Goal: Navigation & Orientation: Find specific page/section

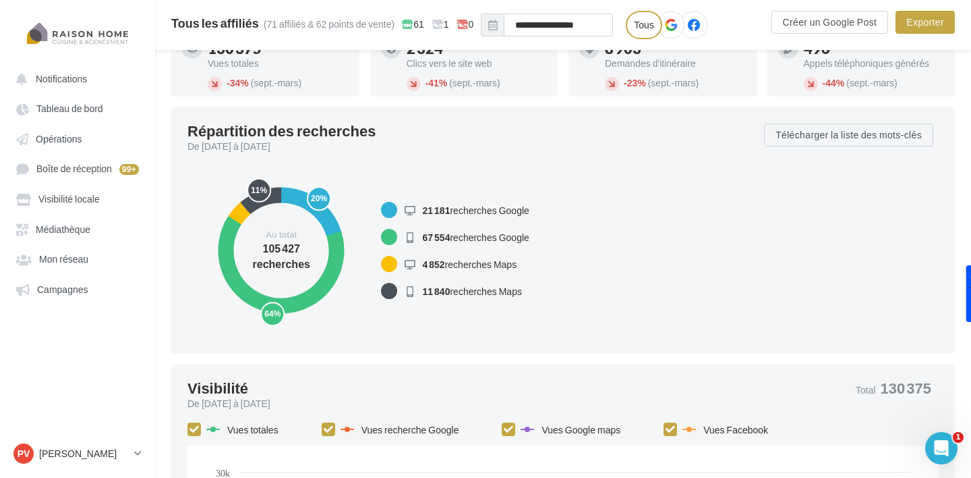
scroll to position [142, 0]
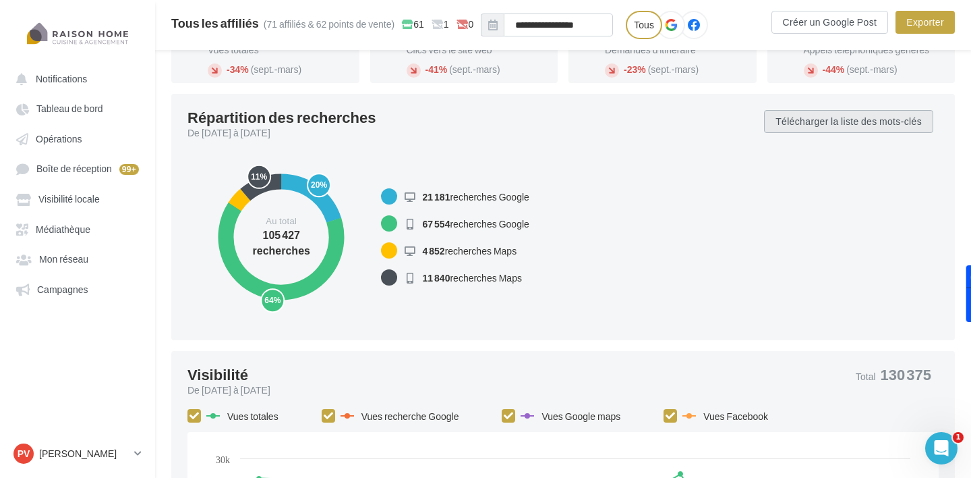
click at [846, 124] on button "Télécharger la liste des mots-clés" at bounding box center [848, 121] width 169 height 23
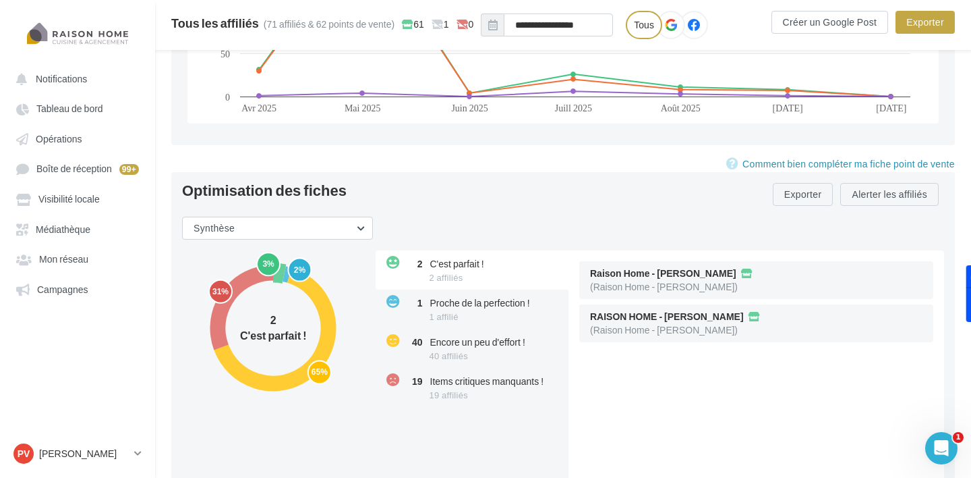
scroll to position [1640, 0]
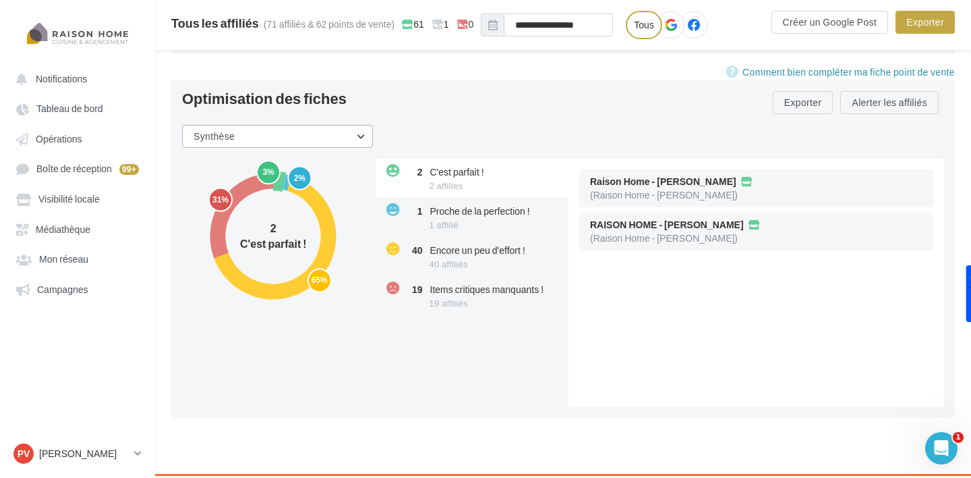
click at [292, 136] on button "Synthèse" at bounding box center [277, 136] width 191 height 23
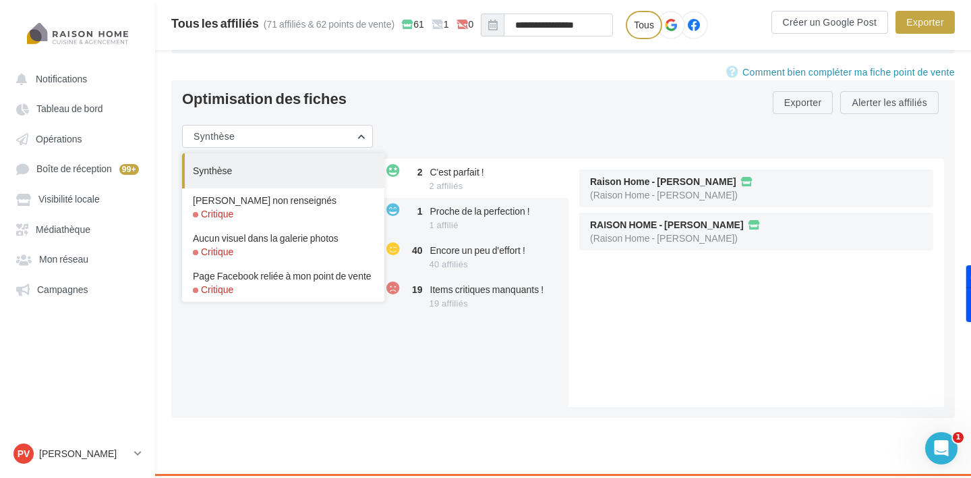
click at [284, 368] on div "3% 2% 65% 31% 2 C'est parfait ! 2 C'est parfait ! 2 affiliés 1 Proche de la per…" at bounding box center [568, 282] width 773 height 248
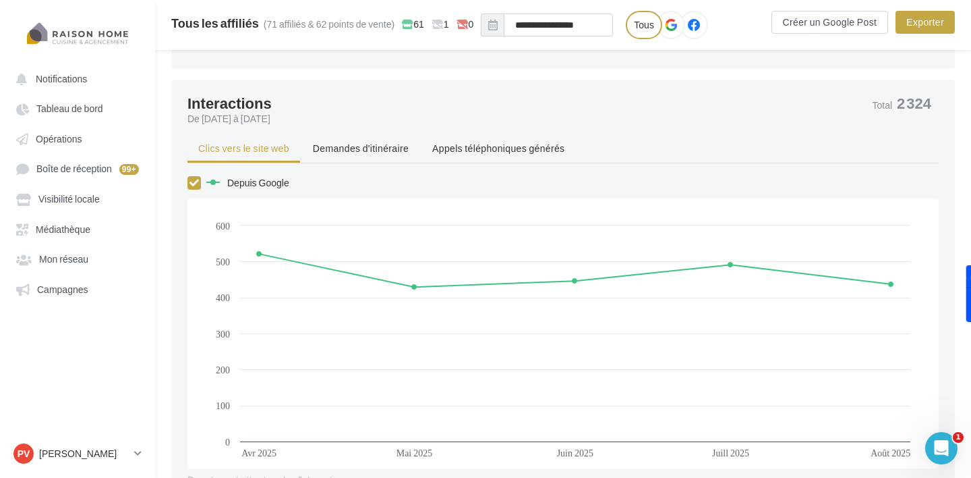
scroll to position [797, 0]
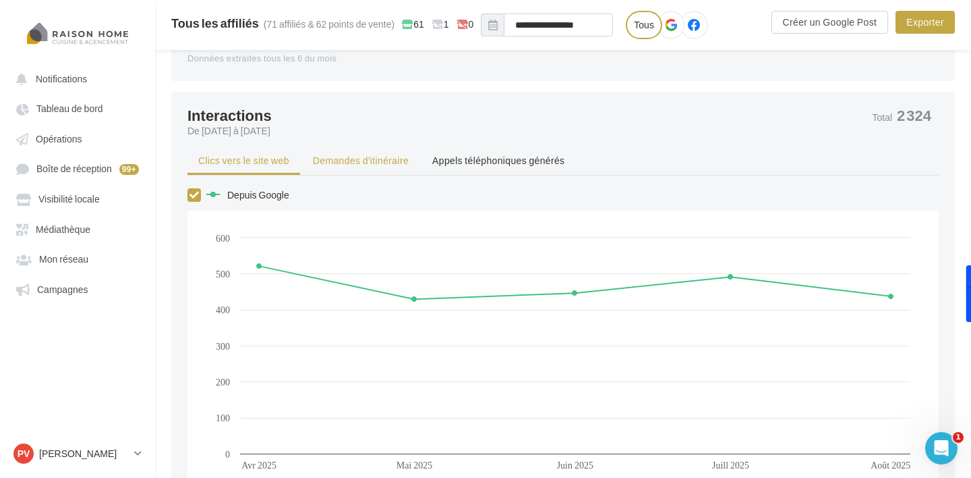
click at [349, 160] on span "Demandes d'itinéraire" at bounding box center [361, 159] width 96 height 11
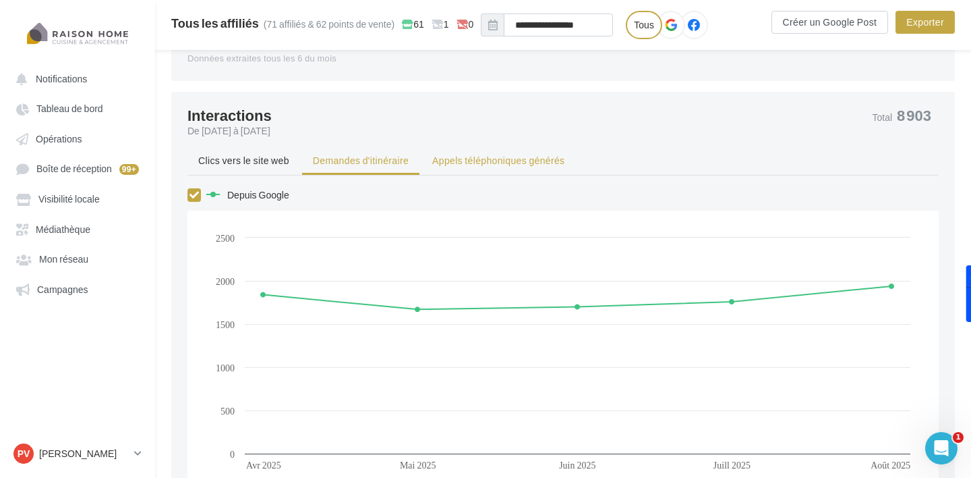
click at [439, 162] on span "Appels téléphoniques générés" at bounding box center [498, 159] width 132 height 11
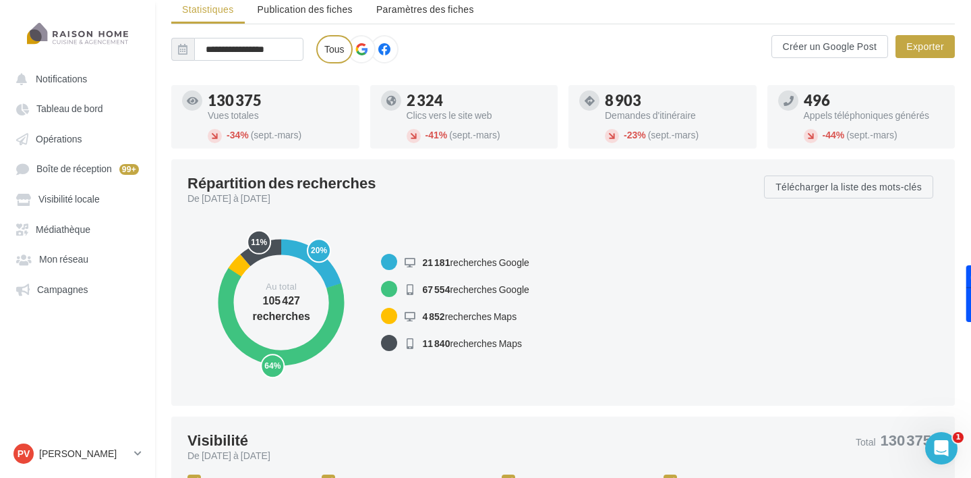
scroll to position [0, 0]
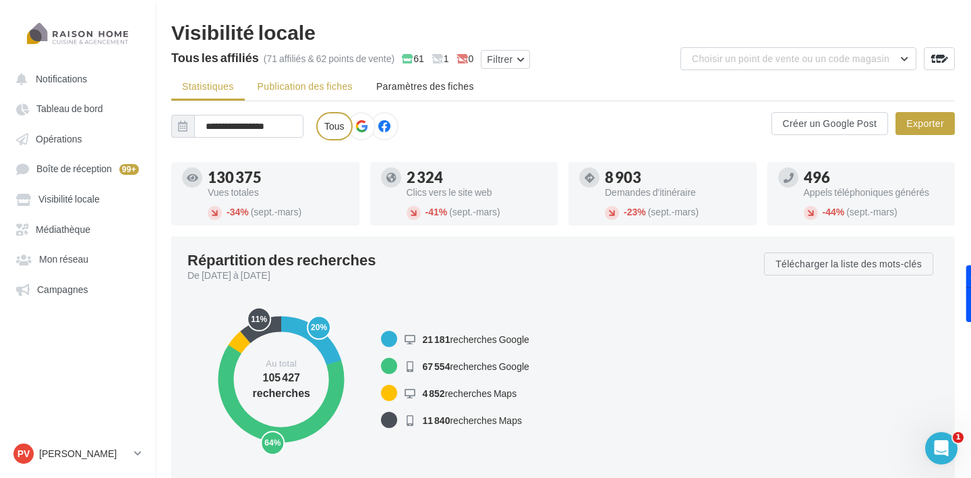
click at [299, 93] on li "Publication des fiches" at bounding box center [305, 86] width 117 height 24
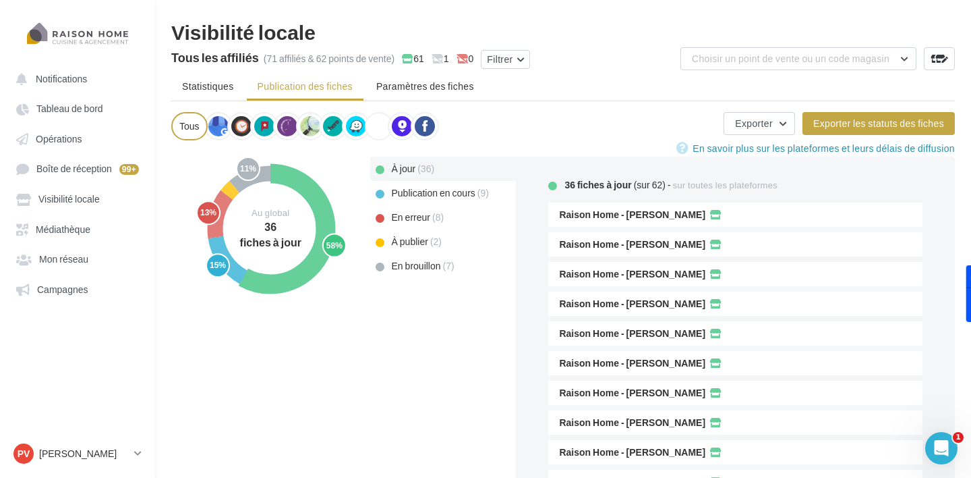
scroll to position [16, 0]
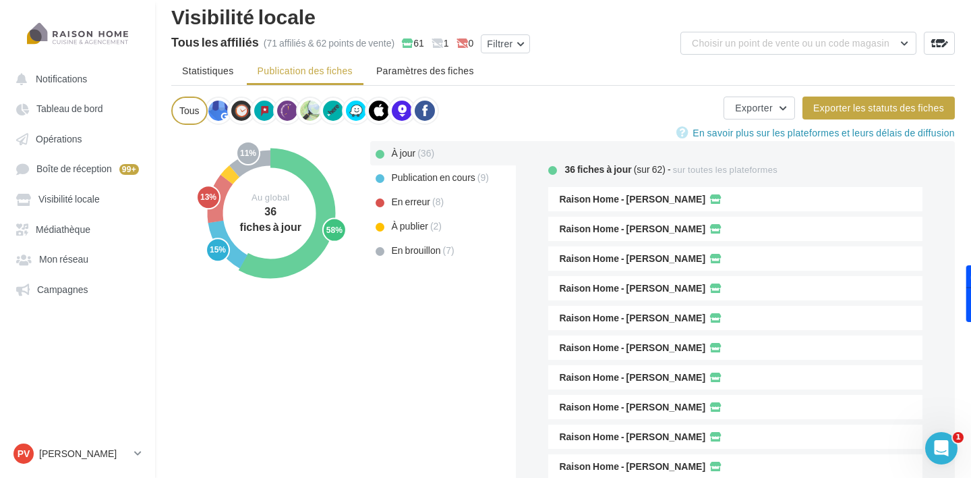
click at [429, 179] on span "Publication en cours" at bounding box center [434, 176] width 84 height 11
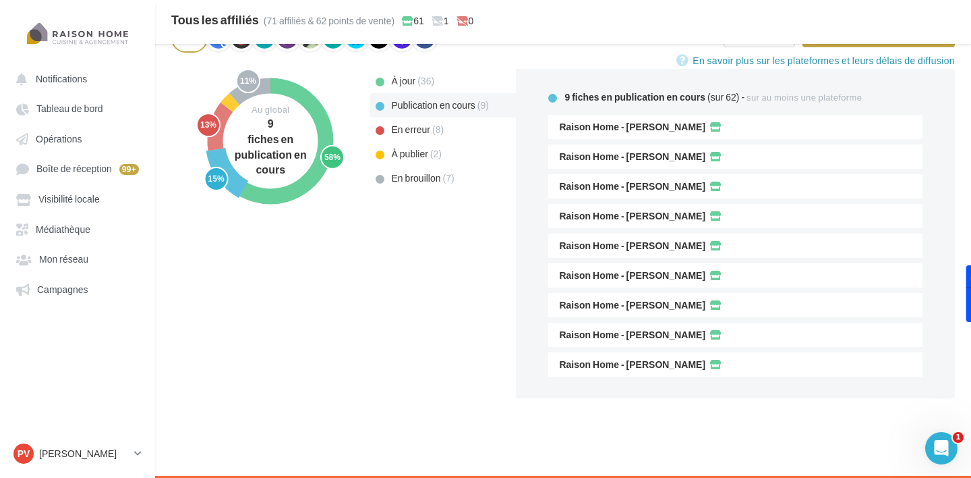
scroll to position [0, 0]
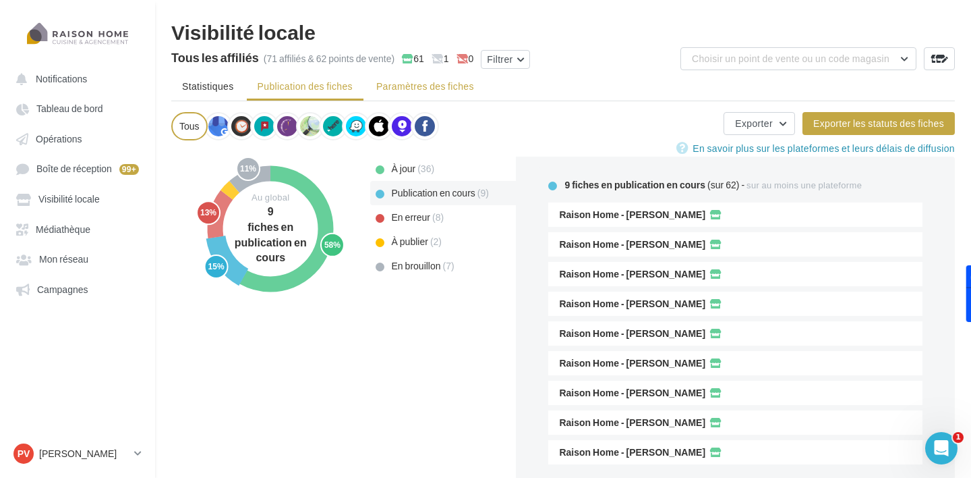
click at [424, 92] on span "Paramètres des fiches" at bounding box center [425, 85] width 98 height 11
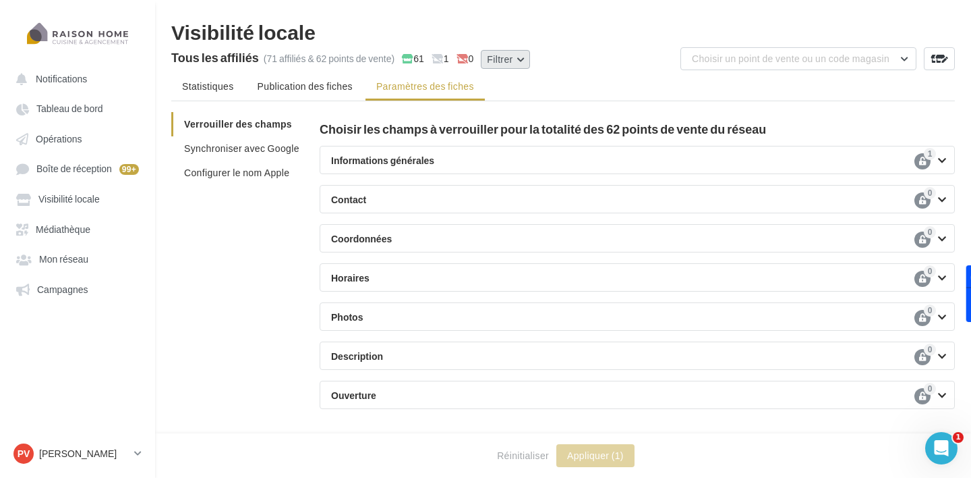
click at [495, 63] on button "Filtrer" at bounding box center [505, 59] width 49 height 19
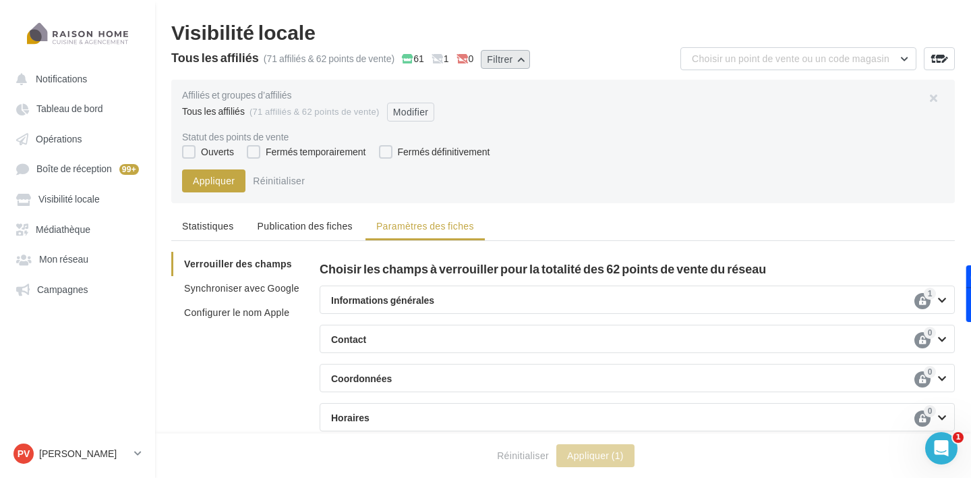
click at [495, 63] on button "Filtrer" at bounding box center [505, 59] width 49 height 19
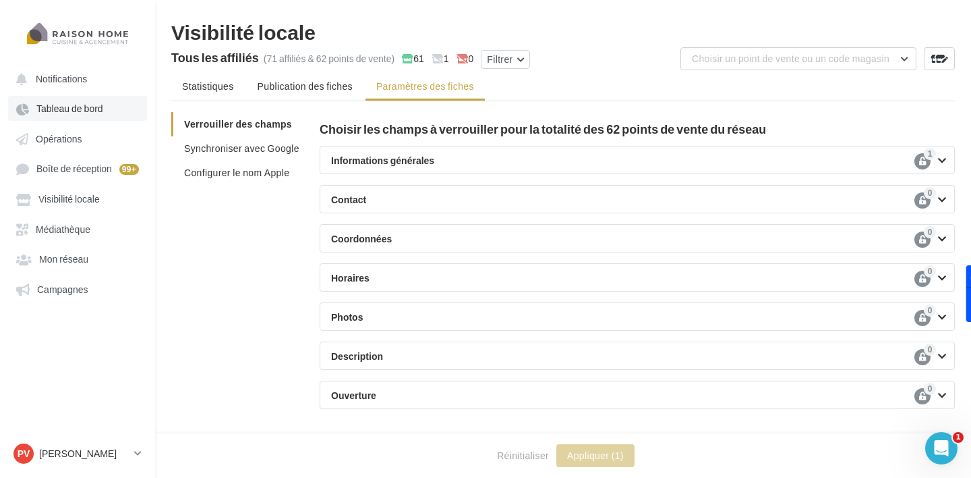
click at [82, 113] on span "Tableau de bord" at bounding box center [69, 108] width 67 height 11
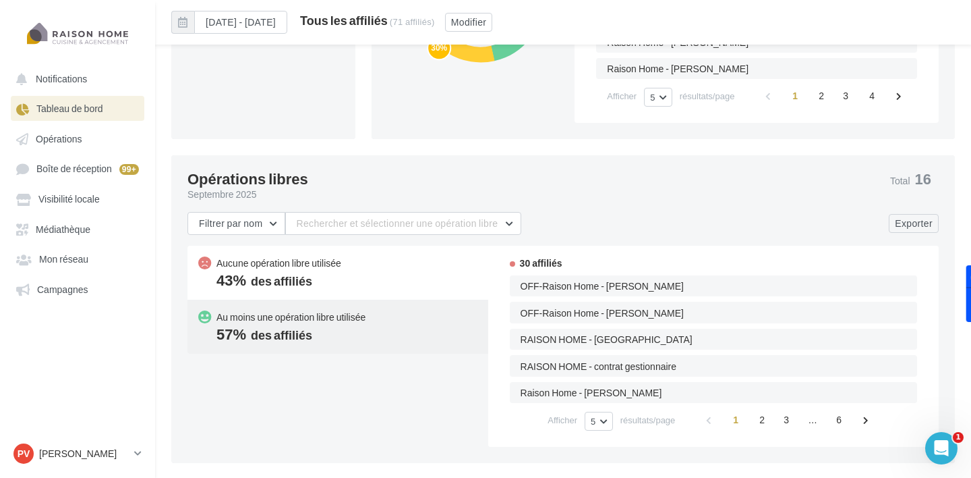
scroll to position [1072, 0]
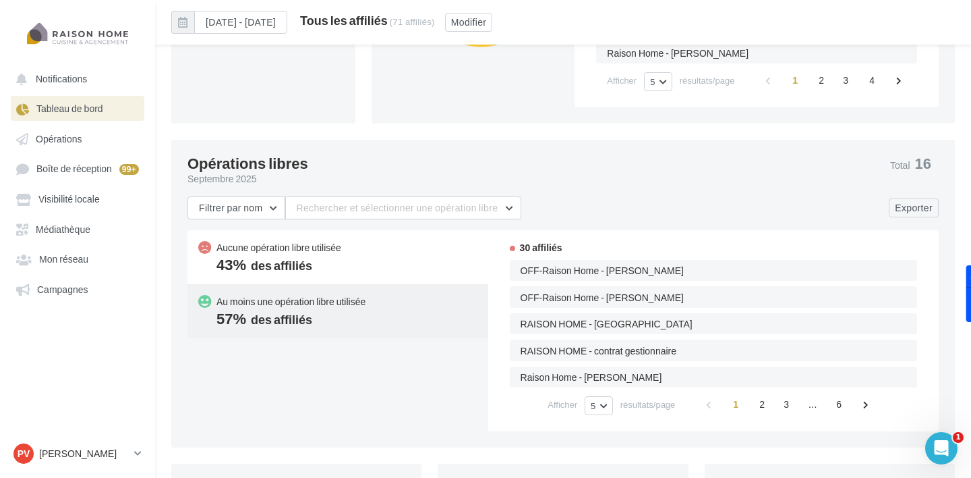
click at [370, 303] on div "Au moins une opération libre utilisée 57% des affiliés" at bounding box center [337, 311] width 279 height 32
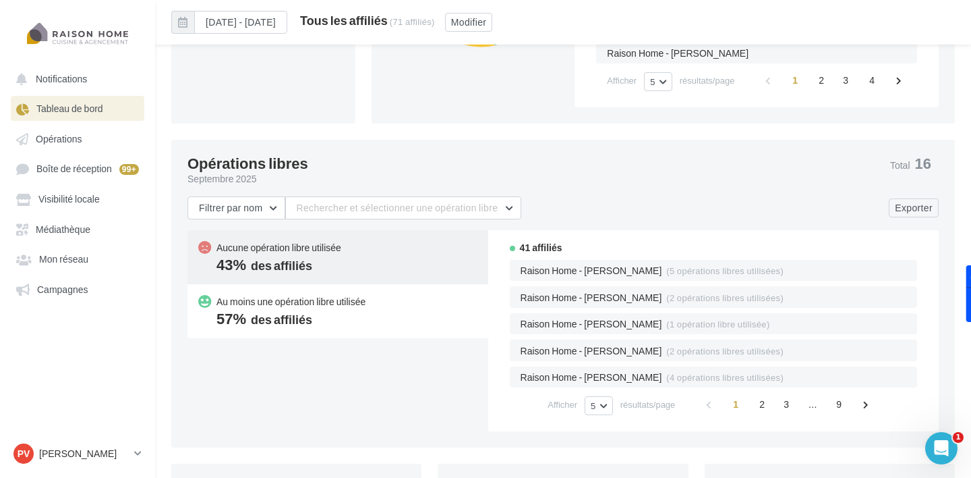
click at [336, 271] on div "Aucune opération libre utilisée 43% des affiliés" at bounding box center [279, 257] width 125 height 32
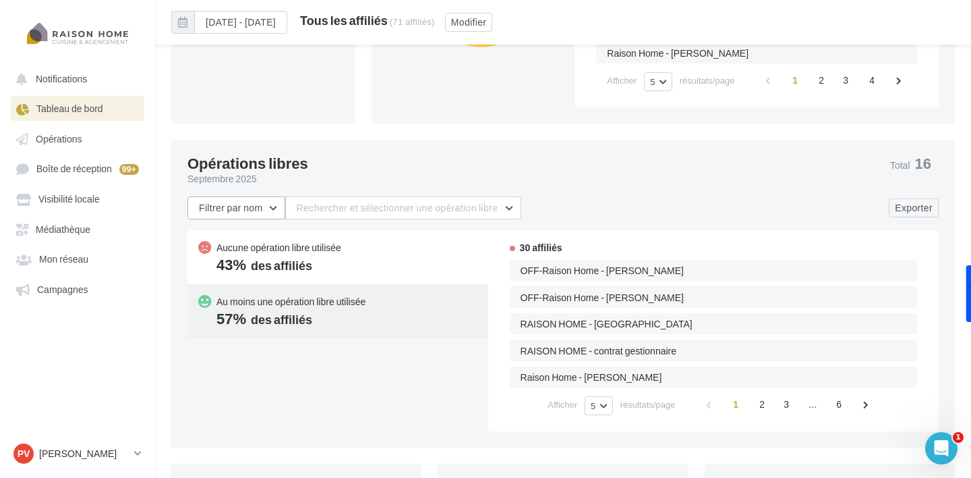
click at [249, 212] on span "Filtrer par nom" at bounding box center [231, 207] width 64 height 11
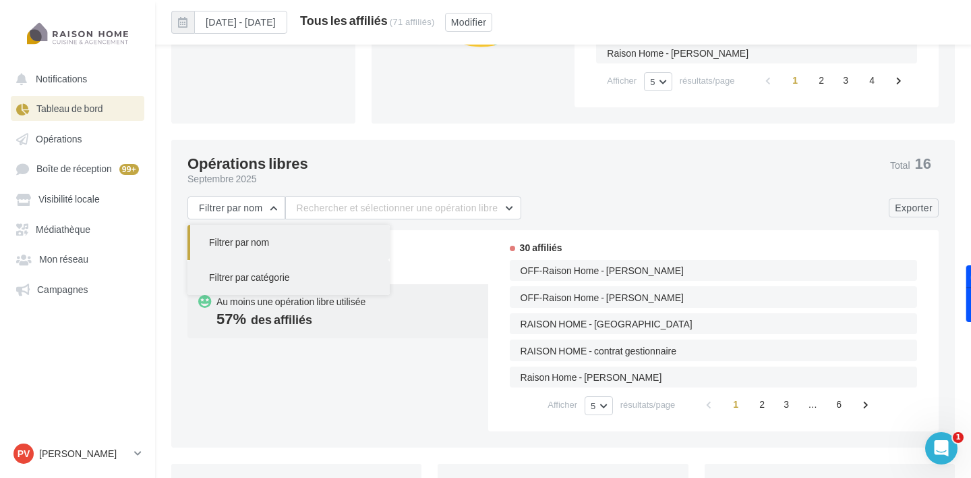
click at [264, 284] on button "Filtrer par catégorie" at bounding box center [289, 277] width 202 height 35
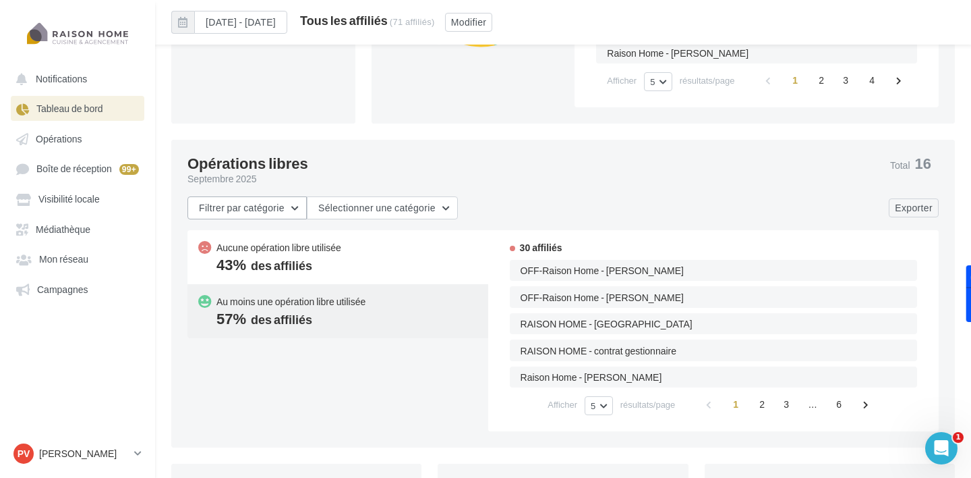
click at [251, 206] on span "Filtrer par catégorie" at bounding box center [242, 207] width 86 height 11
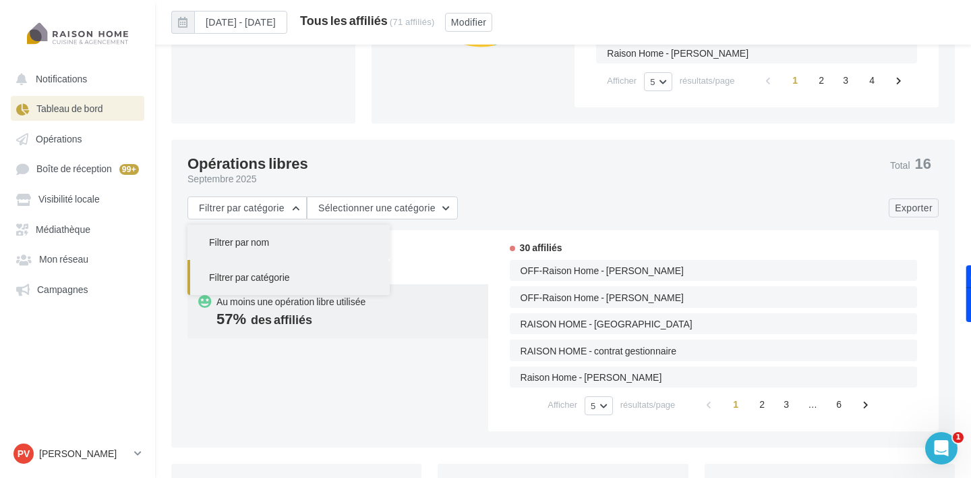
click at [246, 239] on span "Filtrer par nom" at bounding box center [239, 241] width 60 height 11
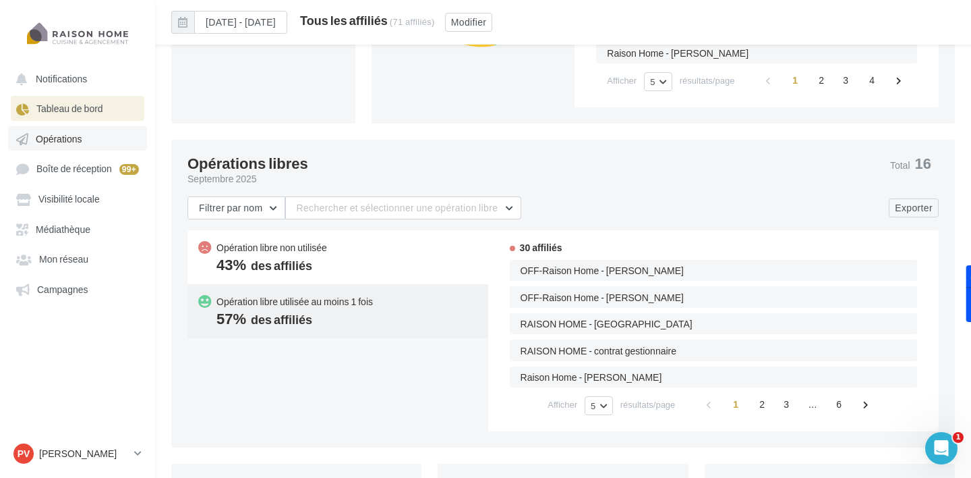
click at [76, 138] on span "Opérations" at bounding box center [59, 138] width 46 height 11
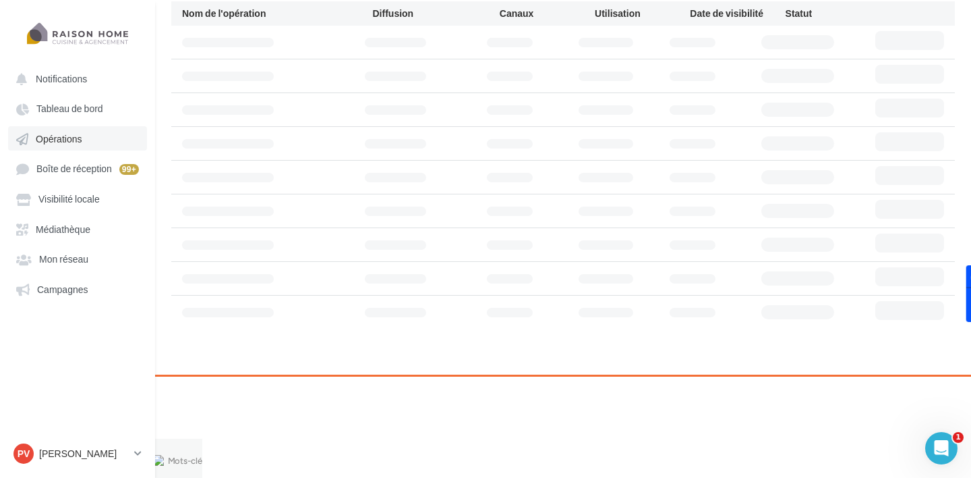
scroll to position [22, 0]
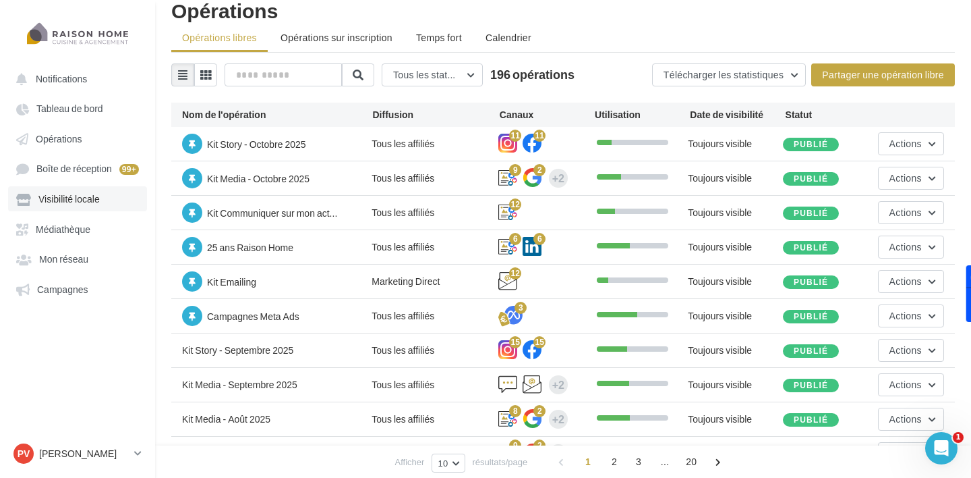
click at [70, 202] on span "Visibilité locale" at bounding box center [68, 199] width 61 height 11
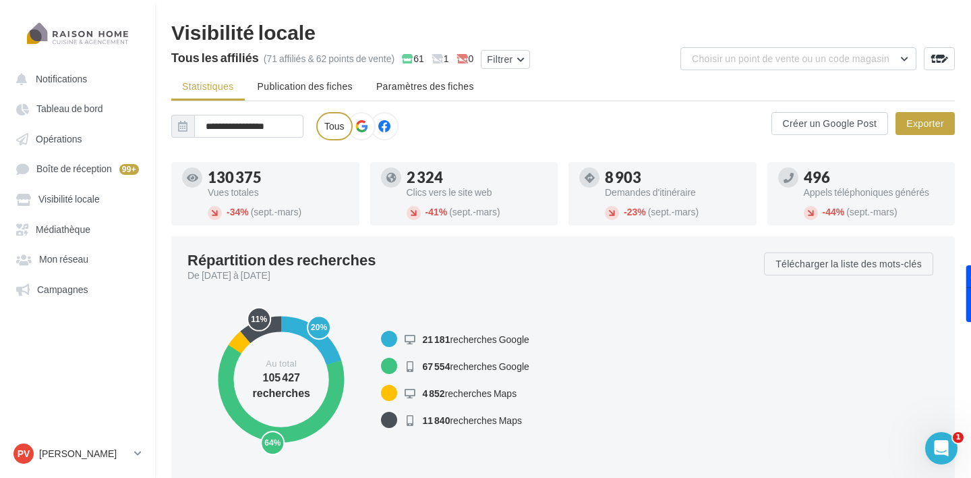
click at [191, 174] on icon at bounding box center [192, 178] width 11 height 10
